Goal: Subscribe to service/newsletter

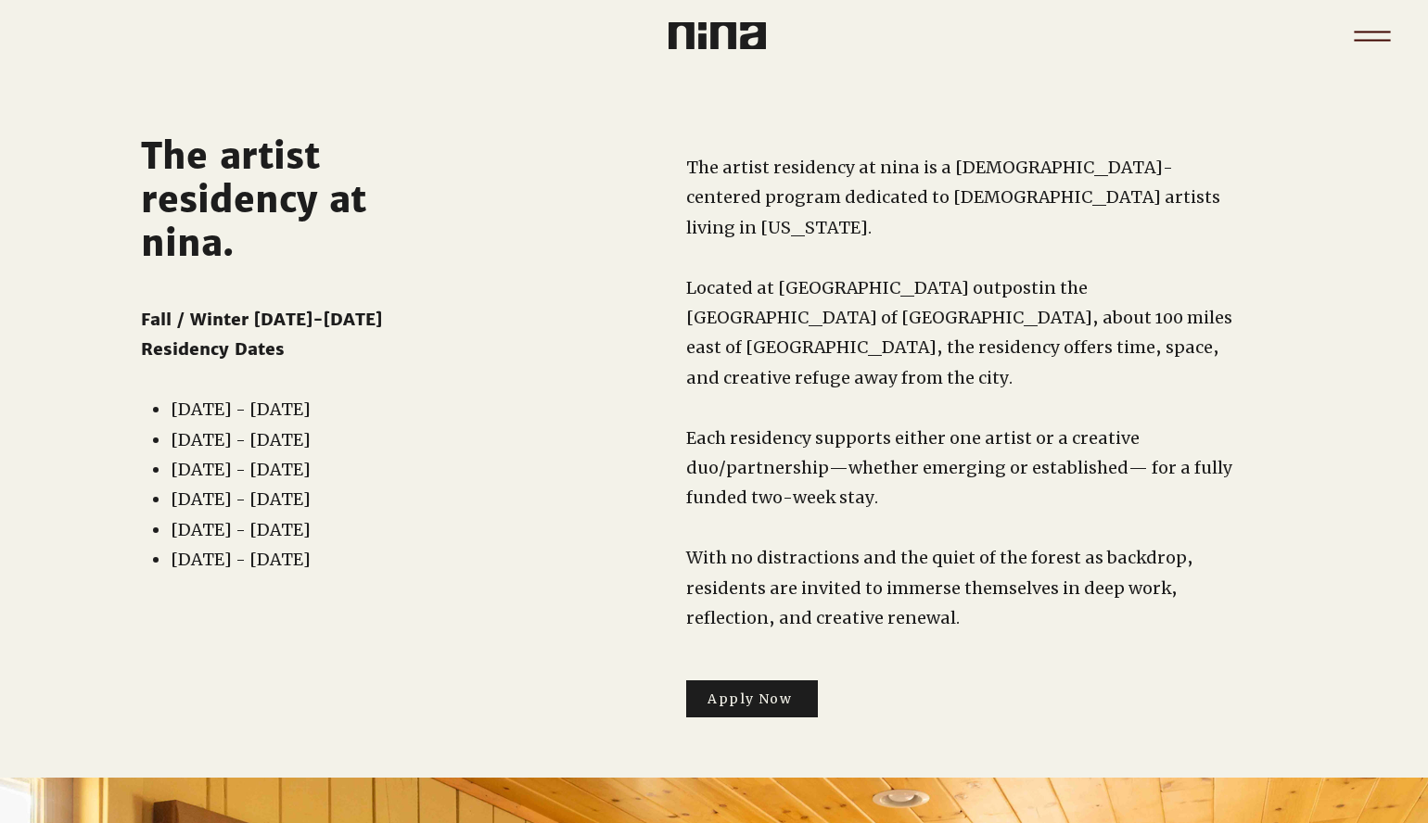
click at [1377, 36] on icon "Menu" at bounding box center [1372, 36] width 65 height 65
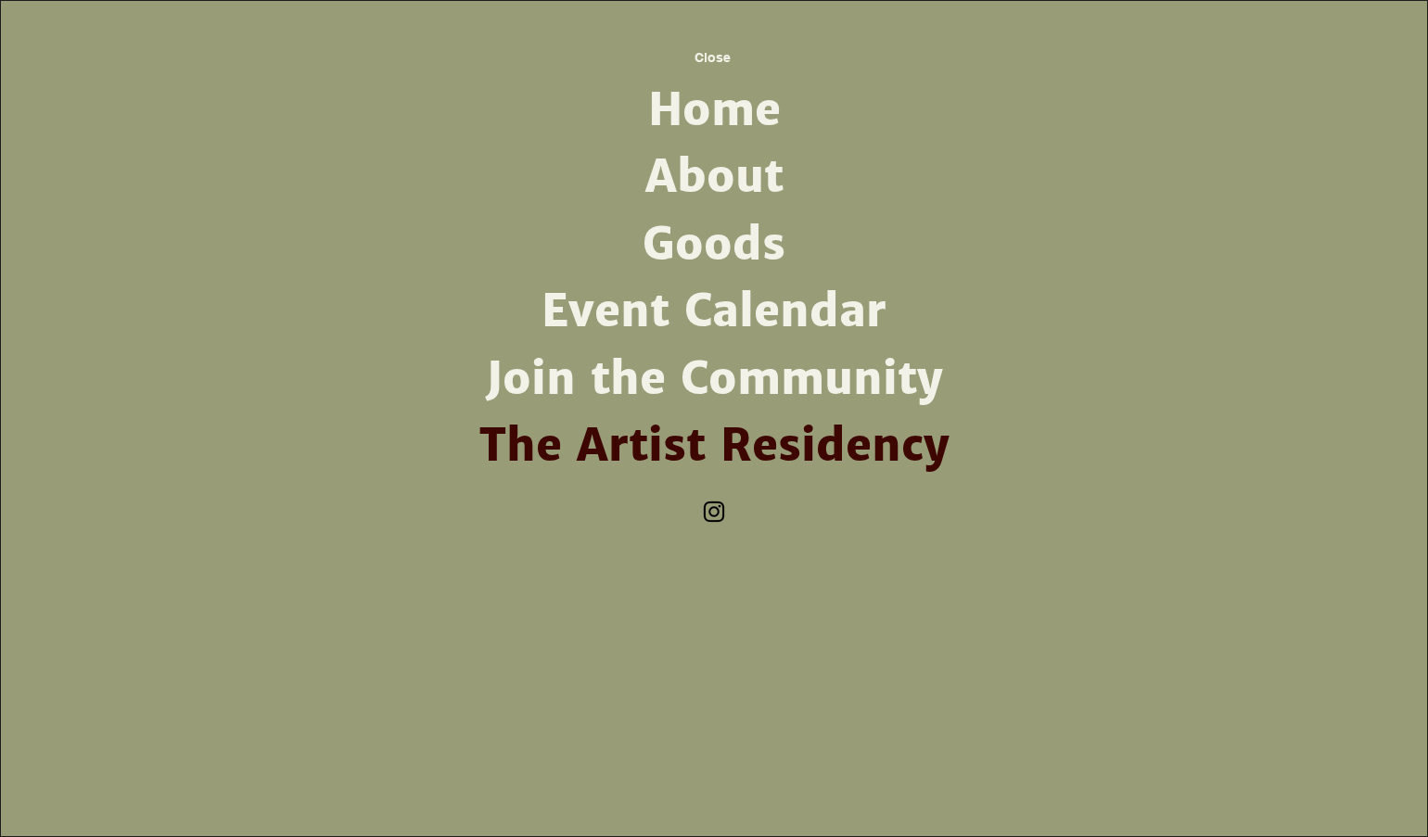
click at [741, 172] on link "About" at bounding box center [714, 177] width 484 height 67
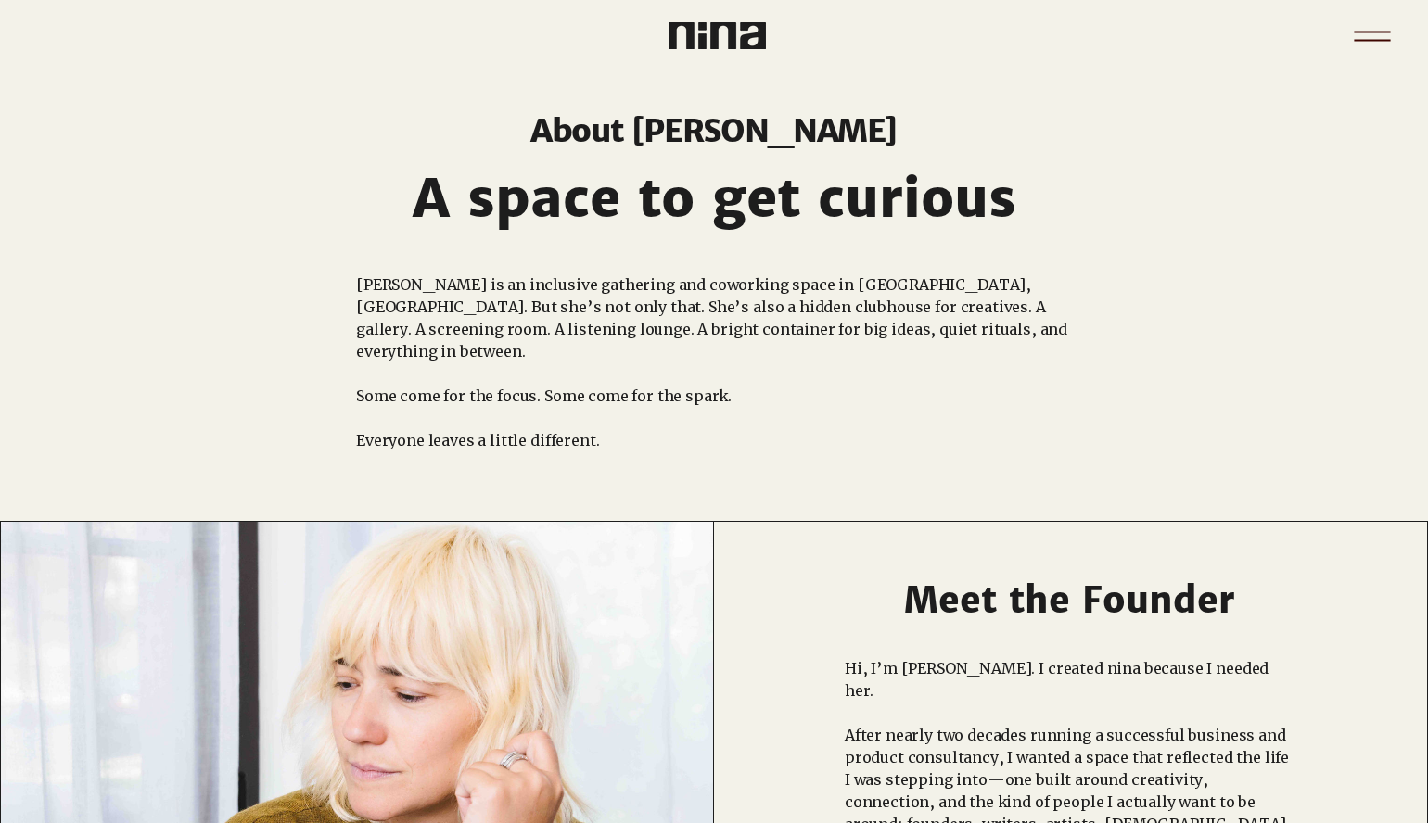
click at [1357, 38] on icon "Menu" at bounding box center [1372, 36] width 65 height 65
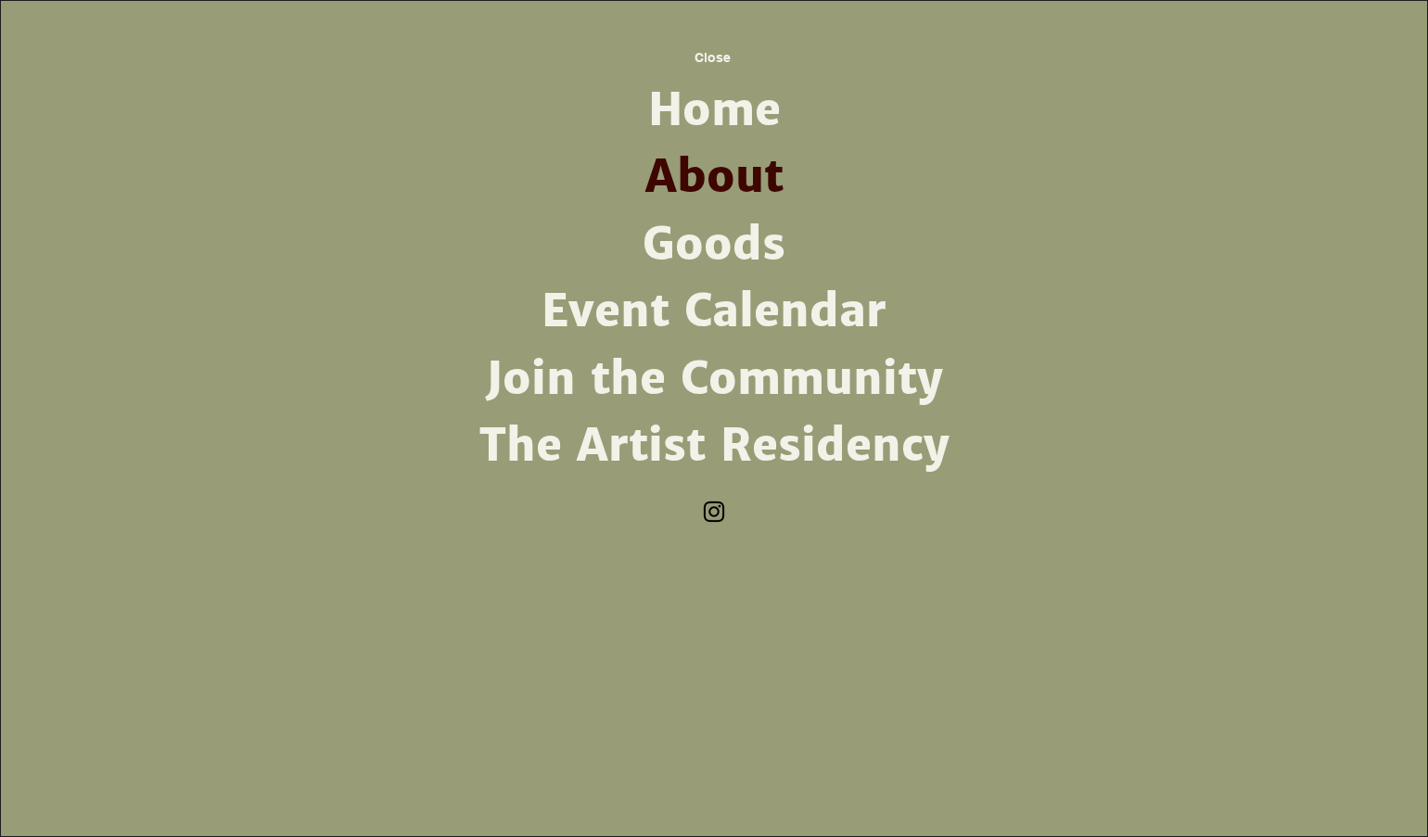
click at [727, 242] on link "Goods" at bounding box center [714, 244] width 484 height 67
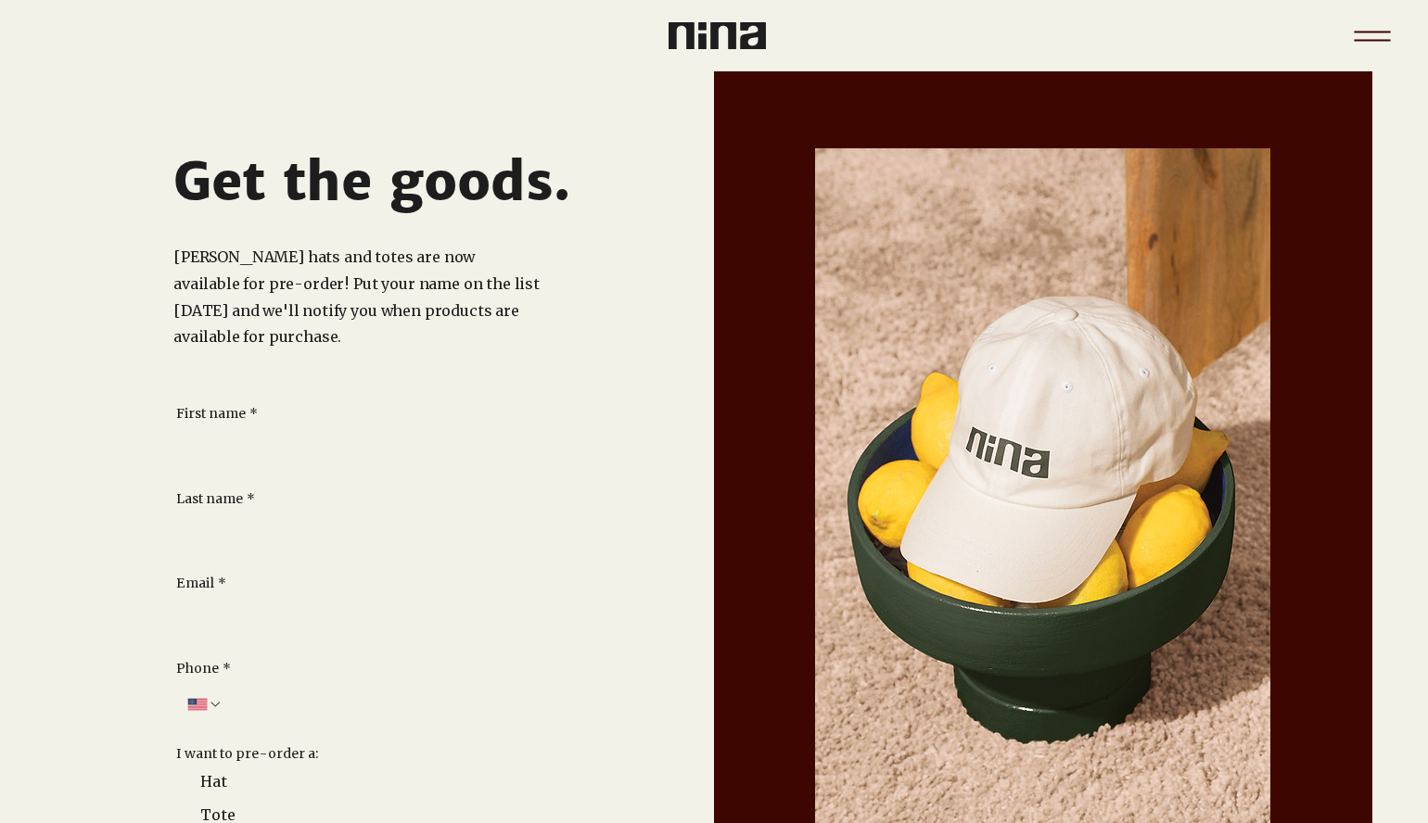
click at [1357, 32] on icon "Menu" at bounding box center [1372, 36] width 65 height 65
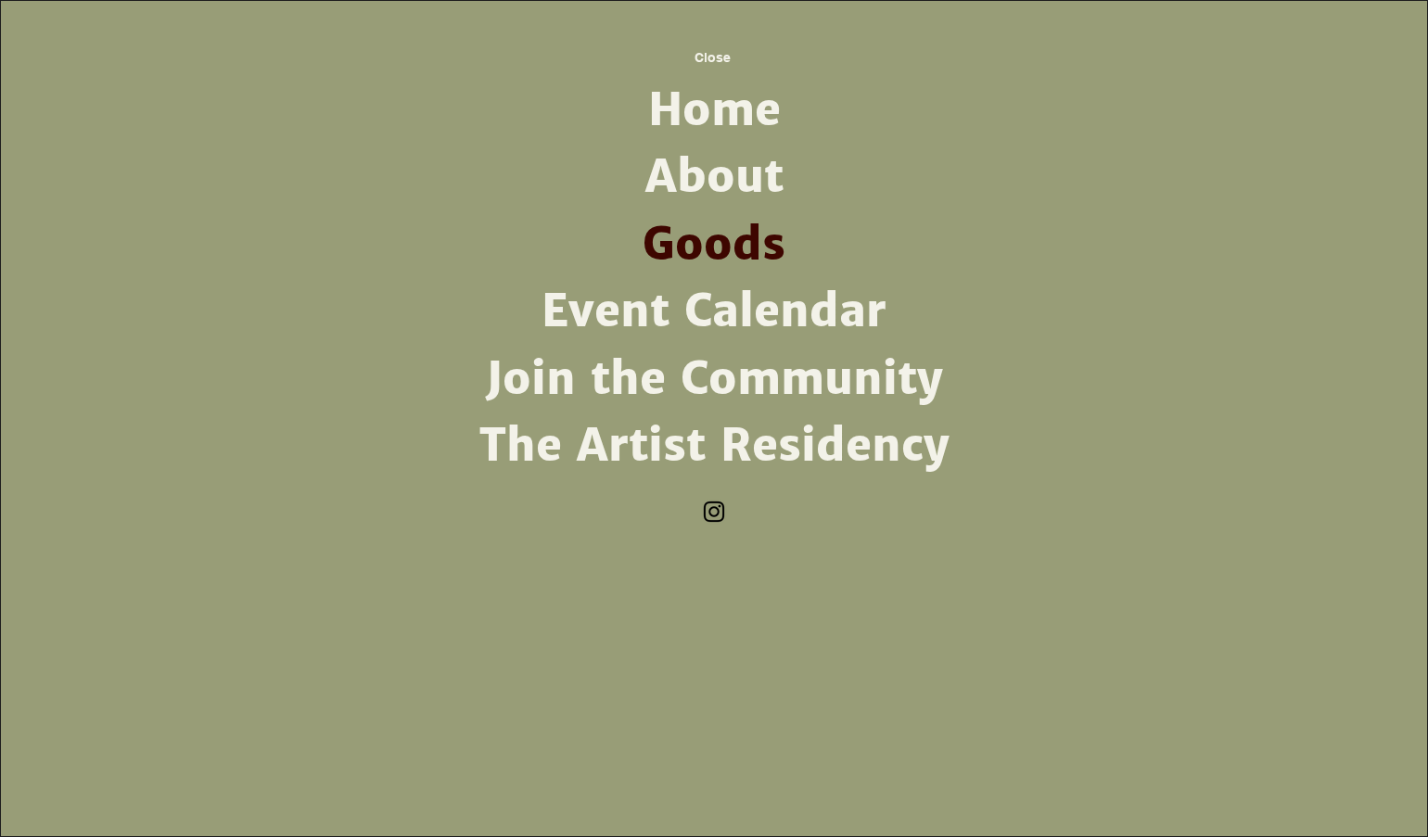
click at [742, 382] on link "Join the Community" at bounding box center [714, 379] width 484 height 67
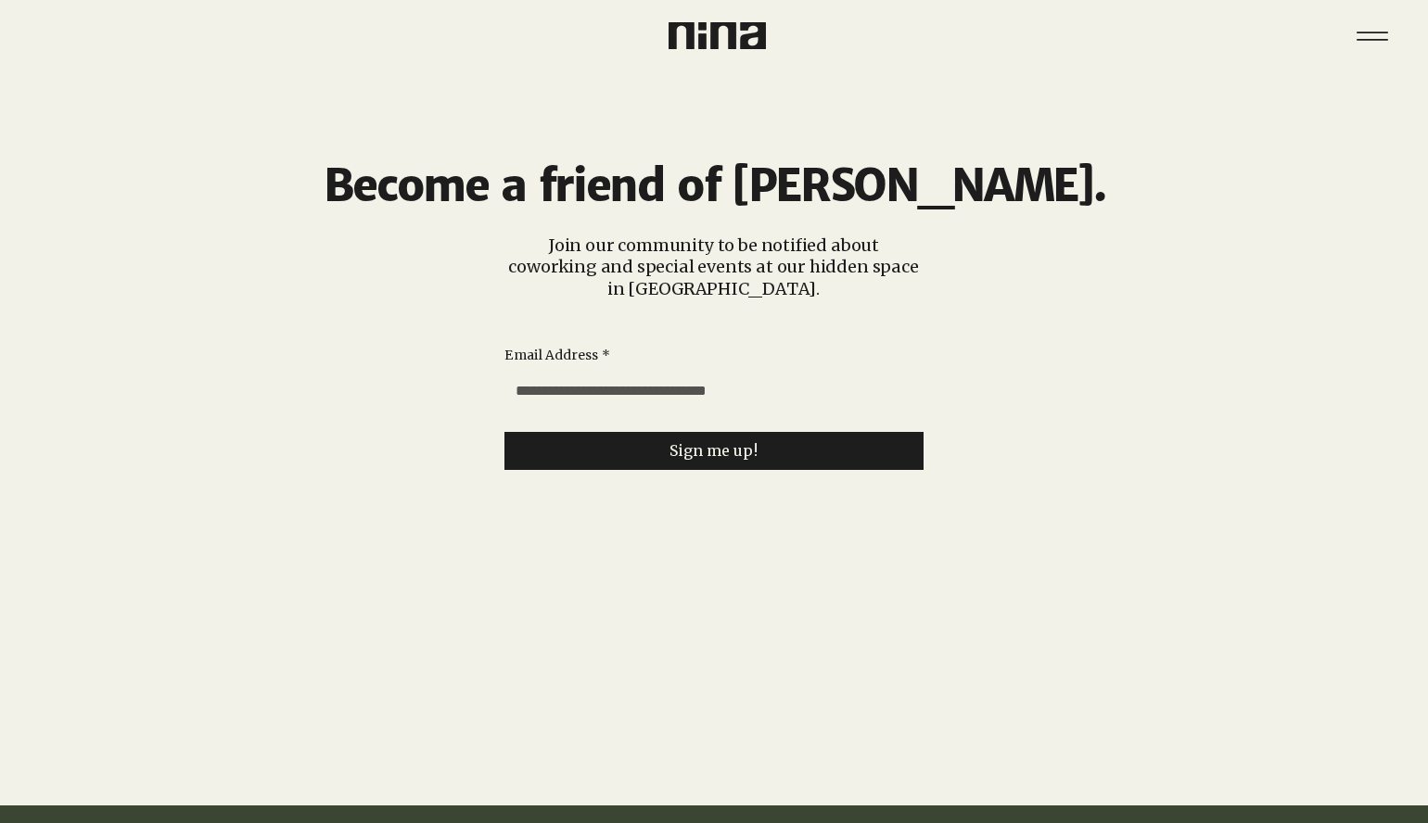
click at [586, 394] on input "Email Address *" at bounding box center [708, 391] width 408 height 37
type input "**********"
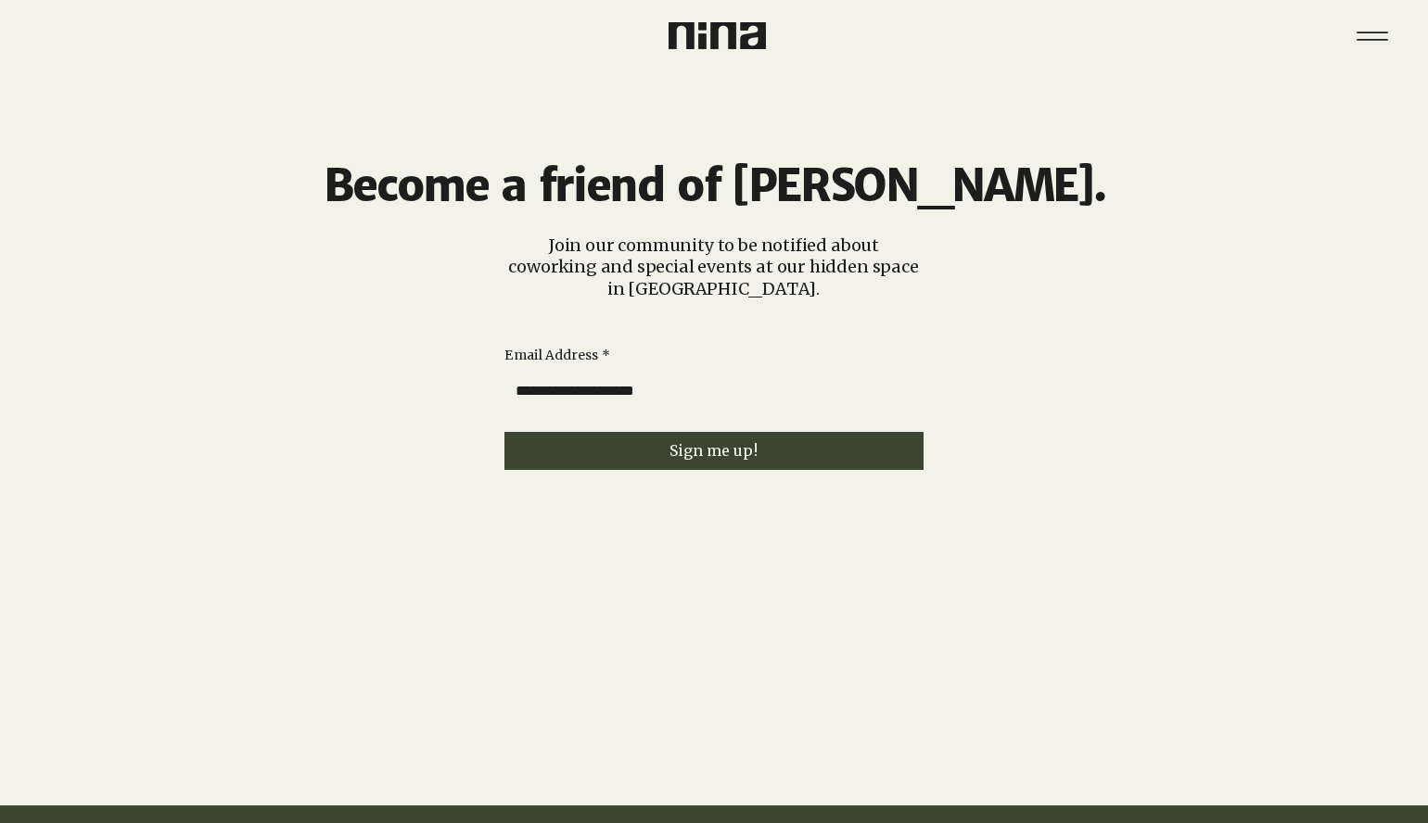
click at [708, 452] on span "Sign me up!" at bounding box center [713, 451] width 89 height 18
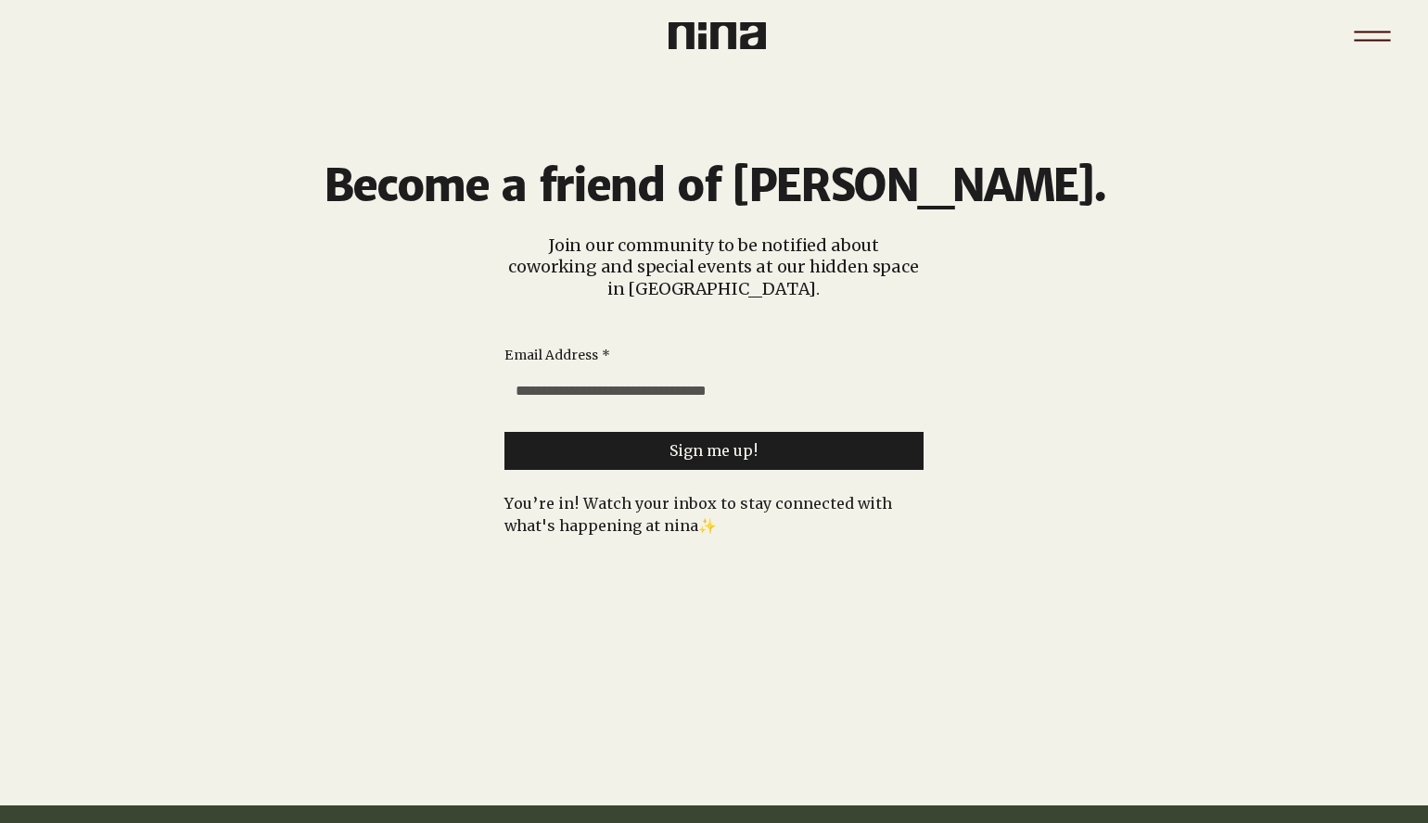
click at [1370, 34] on icon "Menu" at bounding box center [1372, 36] width 65 height 65
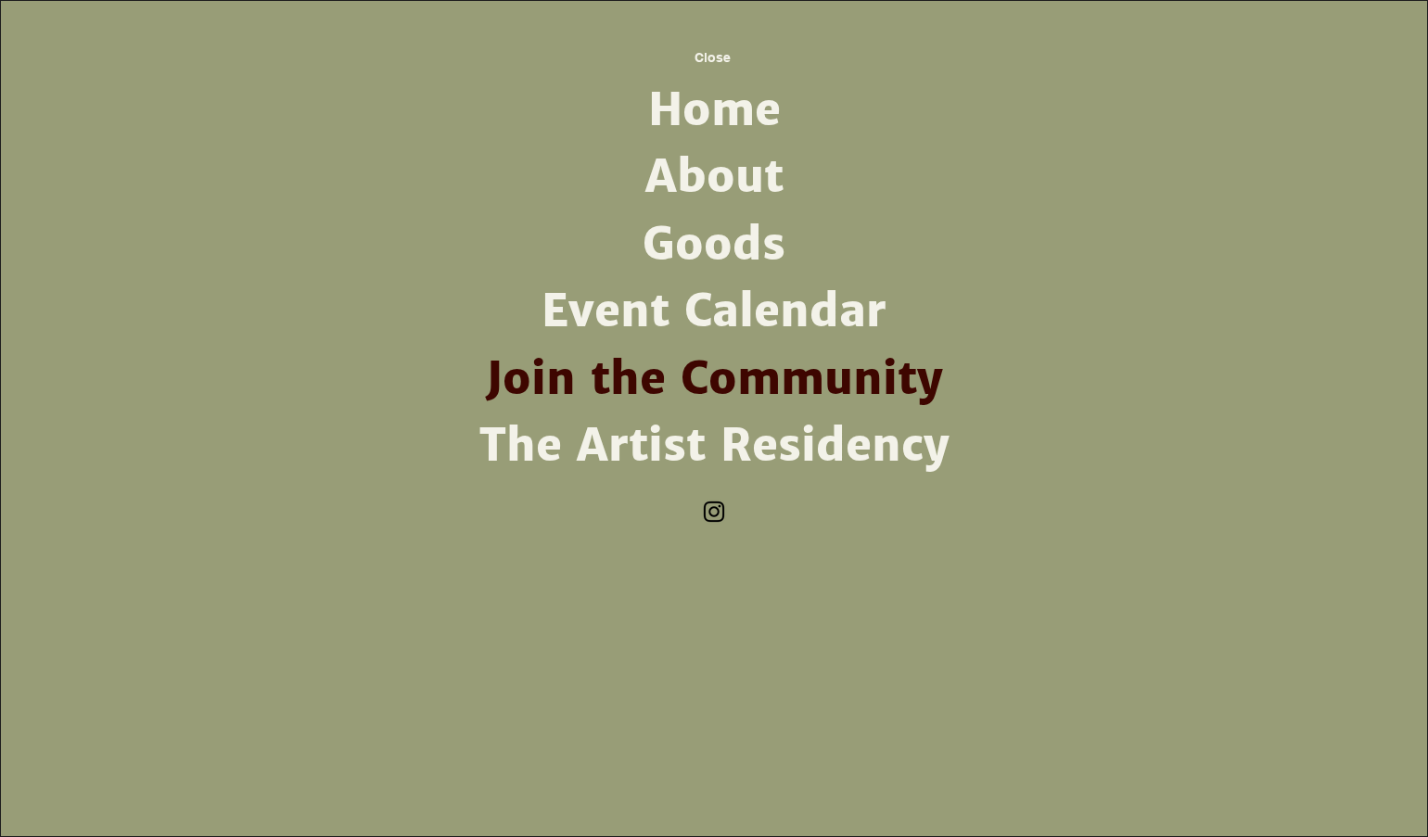
click at [719, 447] on link "The Artist Residency" at bounding box center [714, 446] width 484 height 67
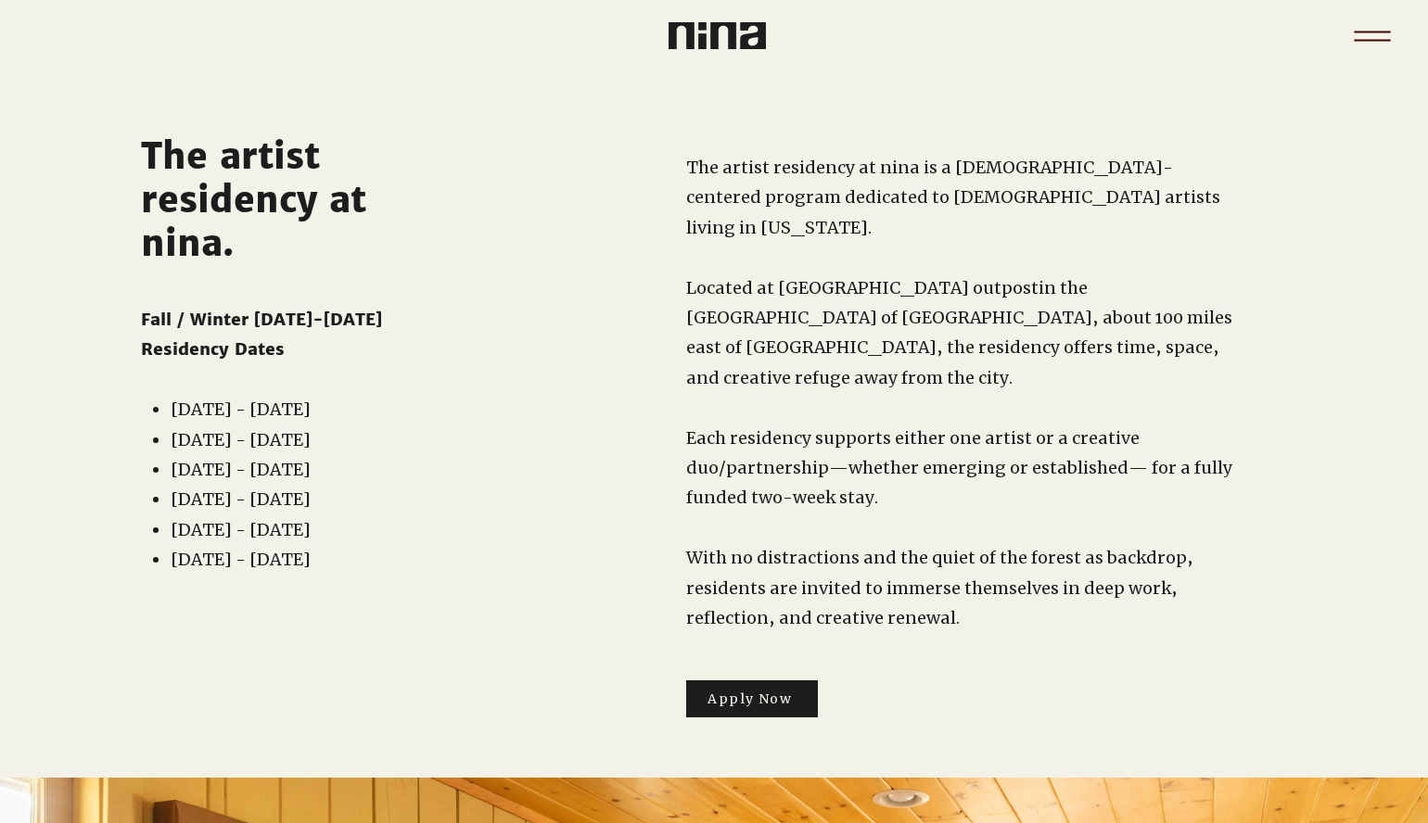
click at [1368, 29] on icon "Menu" at bounding box center [1372, 36] width 65 height 65
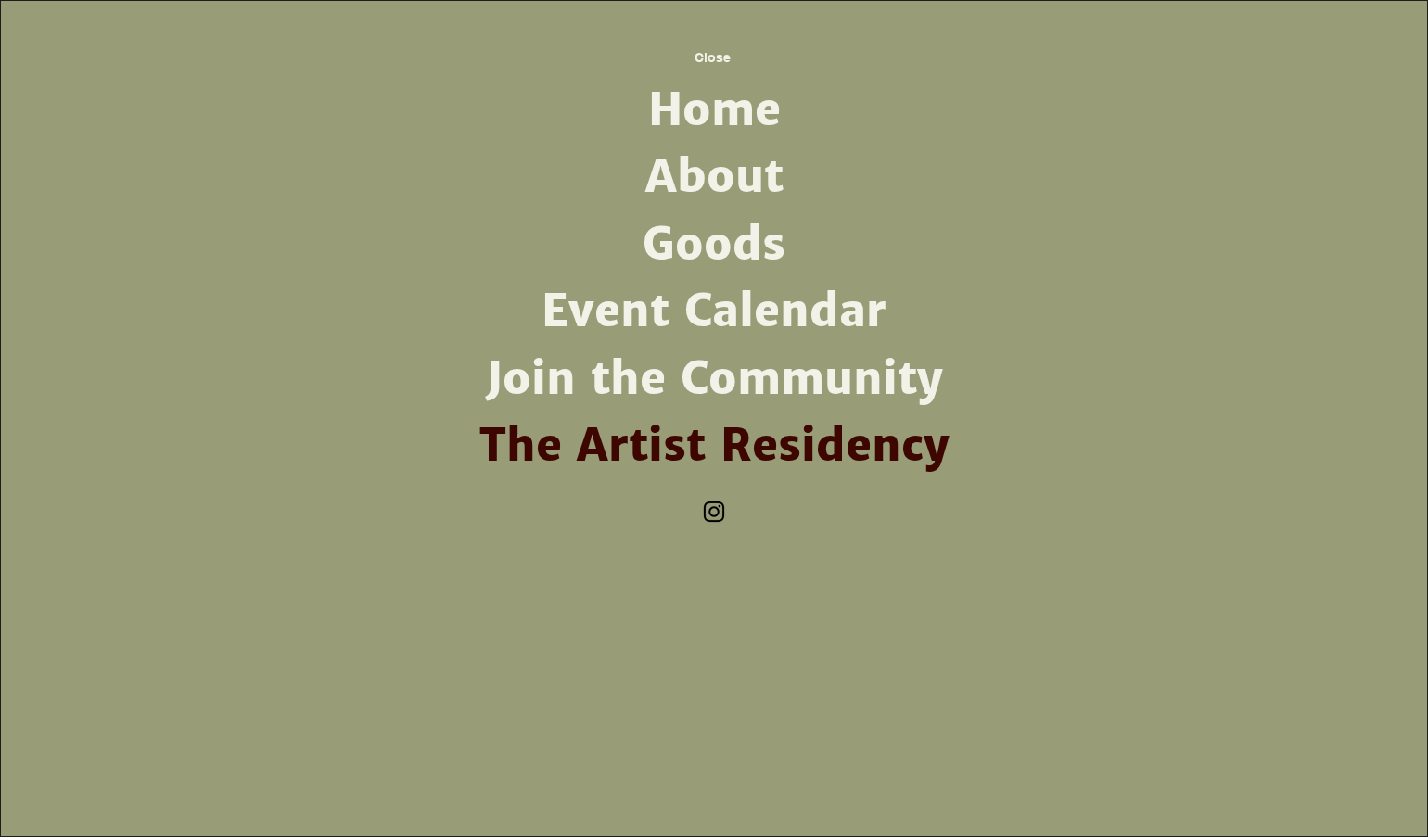
click at [712, 512] on img "Instagram" at bounding box center [714, 512] width 28 height 28
